Goal: Information Seeking & Learning: Learn about a topic

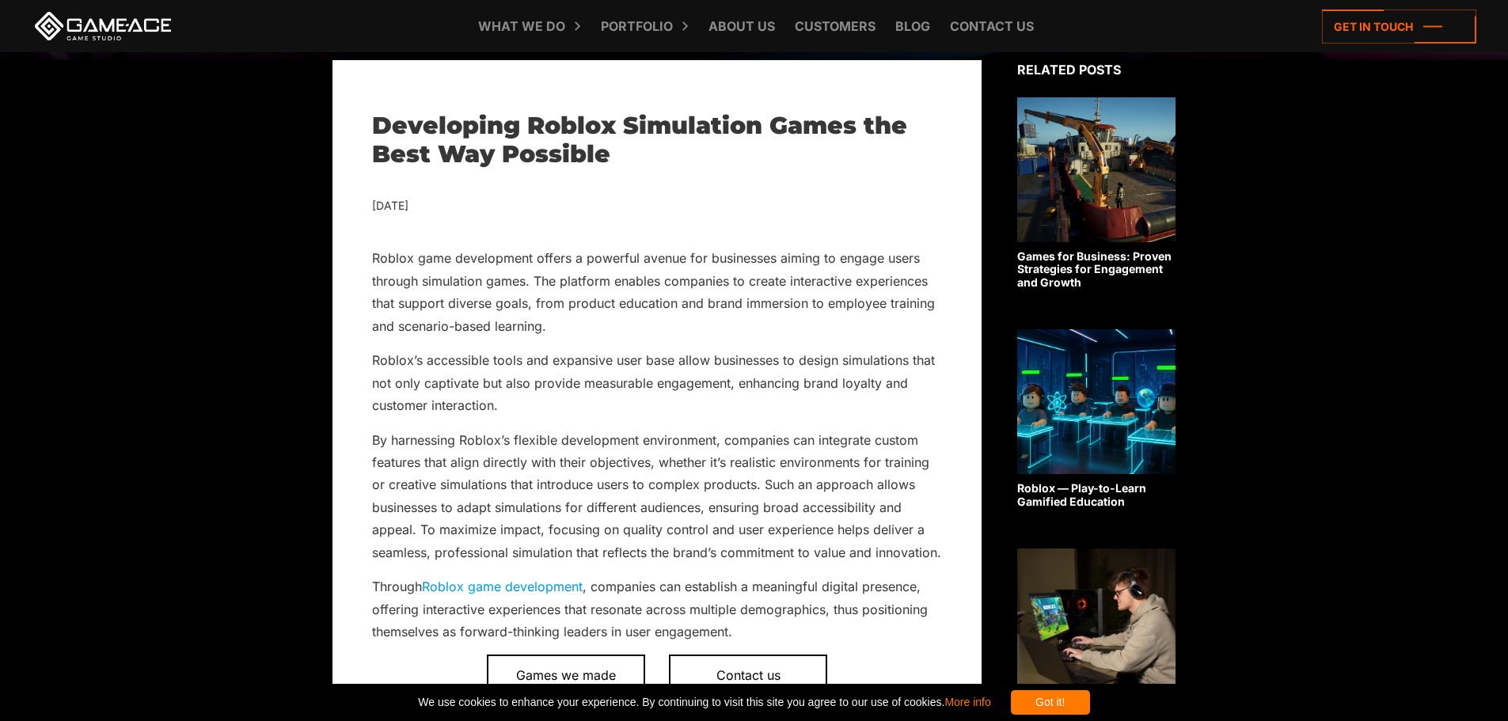
scroll to position [950, 0]
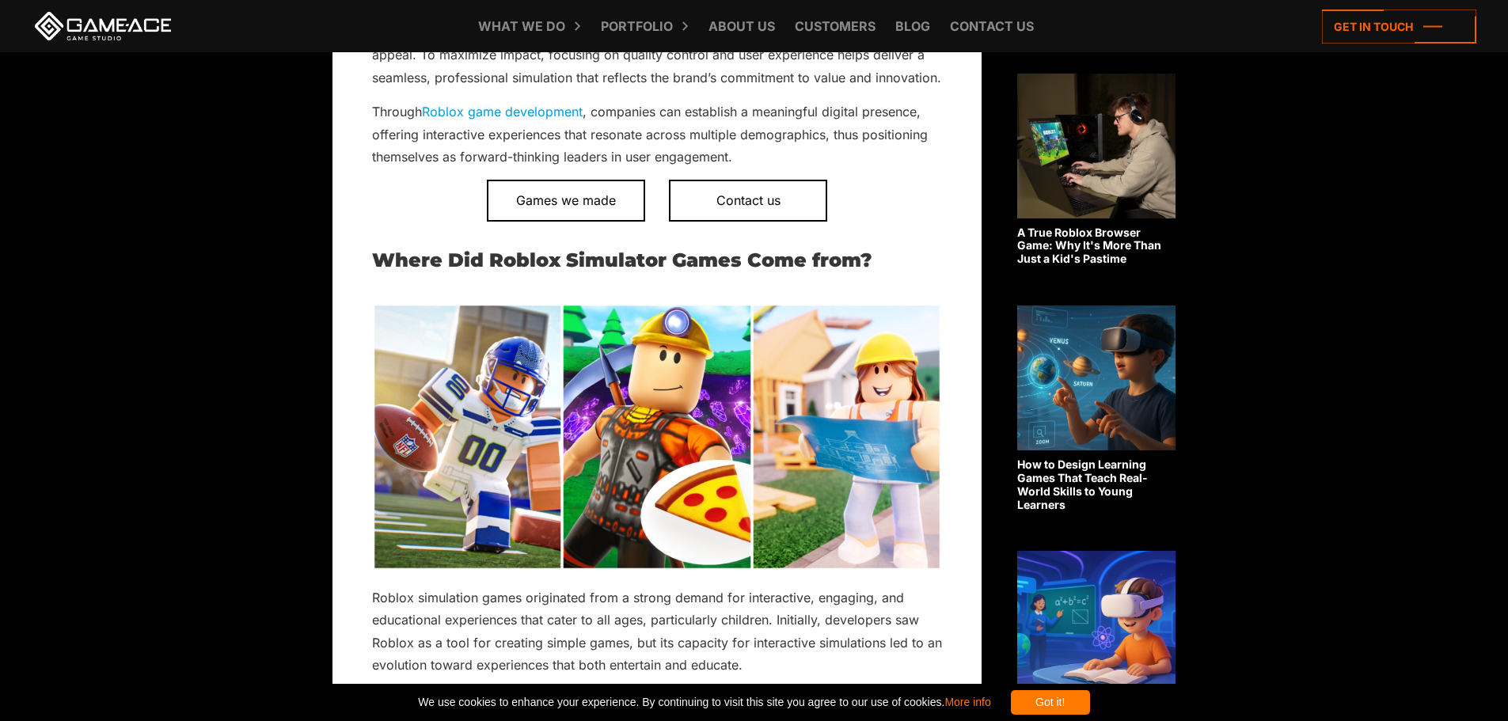
click at [871, 167] on p "Through Roblox game development , companies can establish a meaningful digital …" at bounding box center [657, 134] width 570 height 67
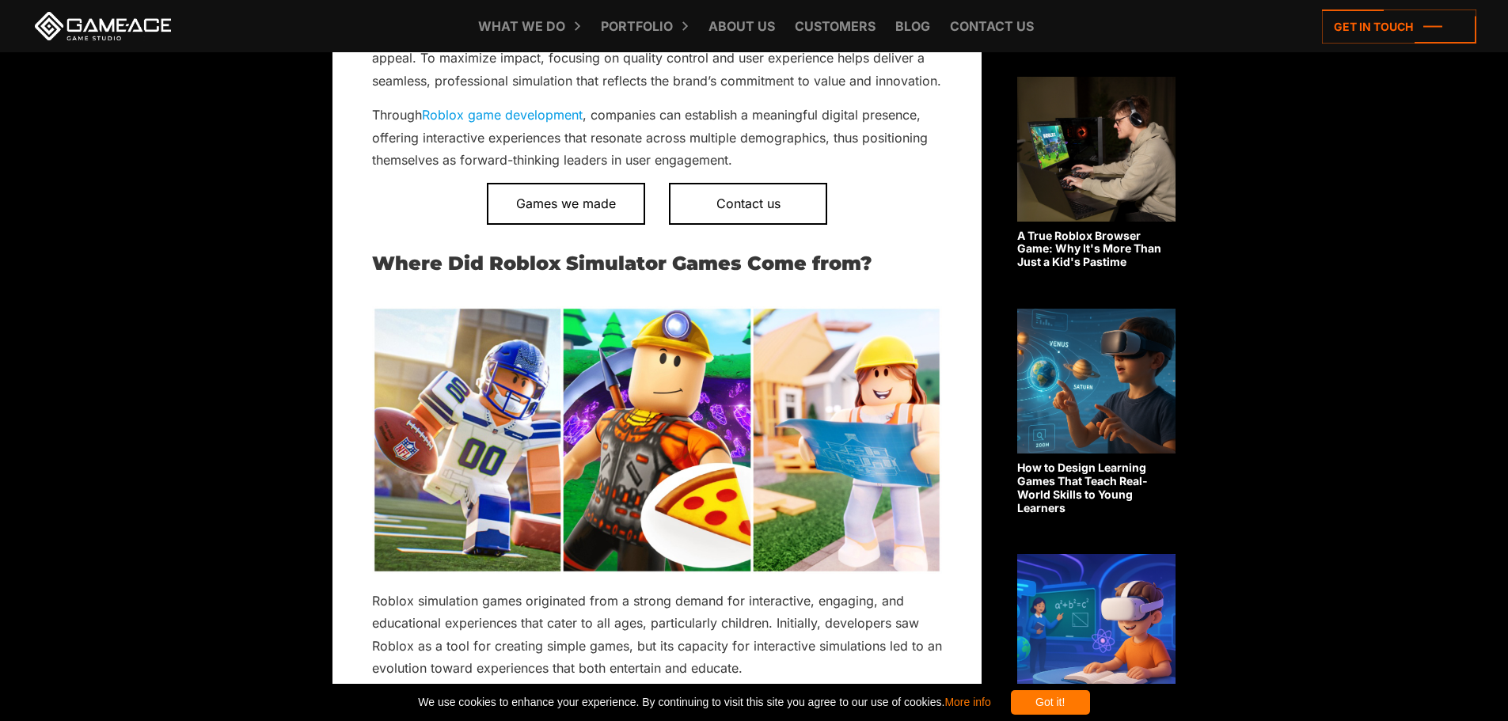
scroll to position [943, 0]
